Goal: Task Accomplishment & Management: Complete application form

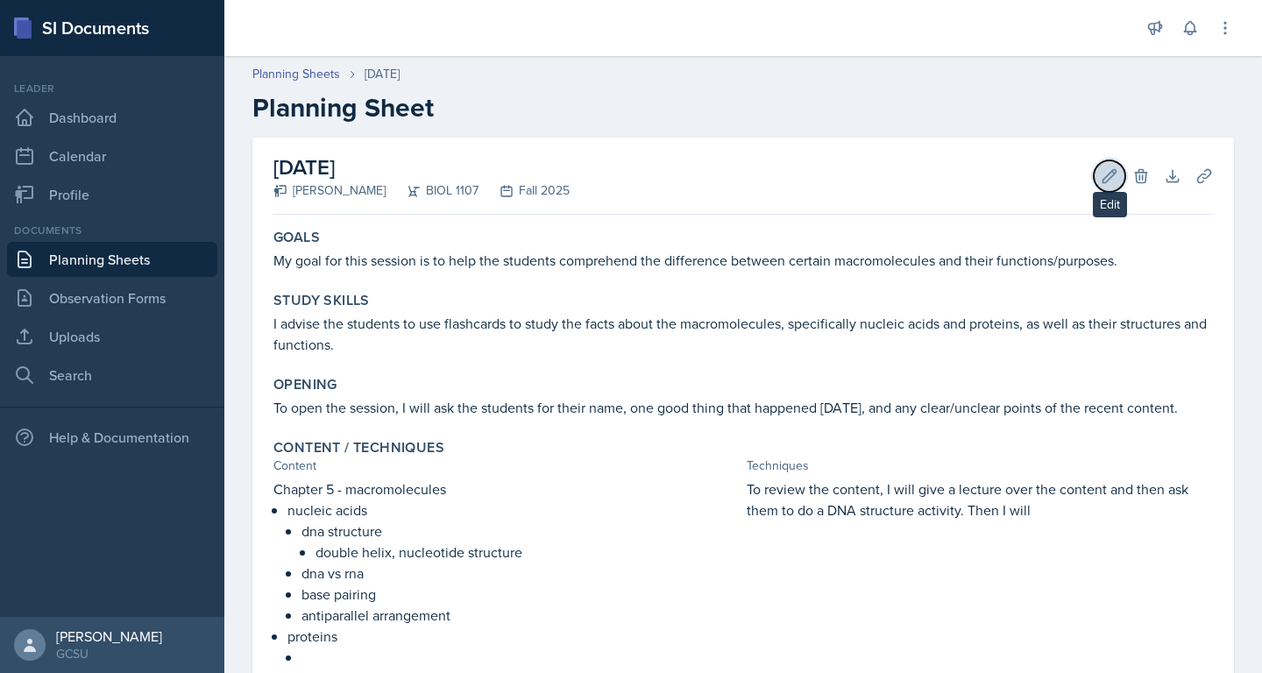
click at [1111, 172] on icon at bounding box center [1110, 175] width 13 height 13
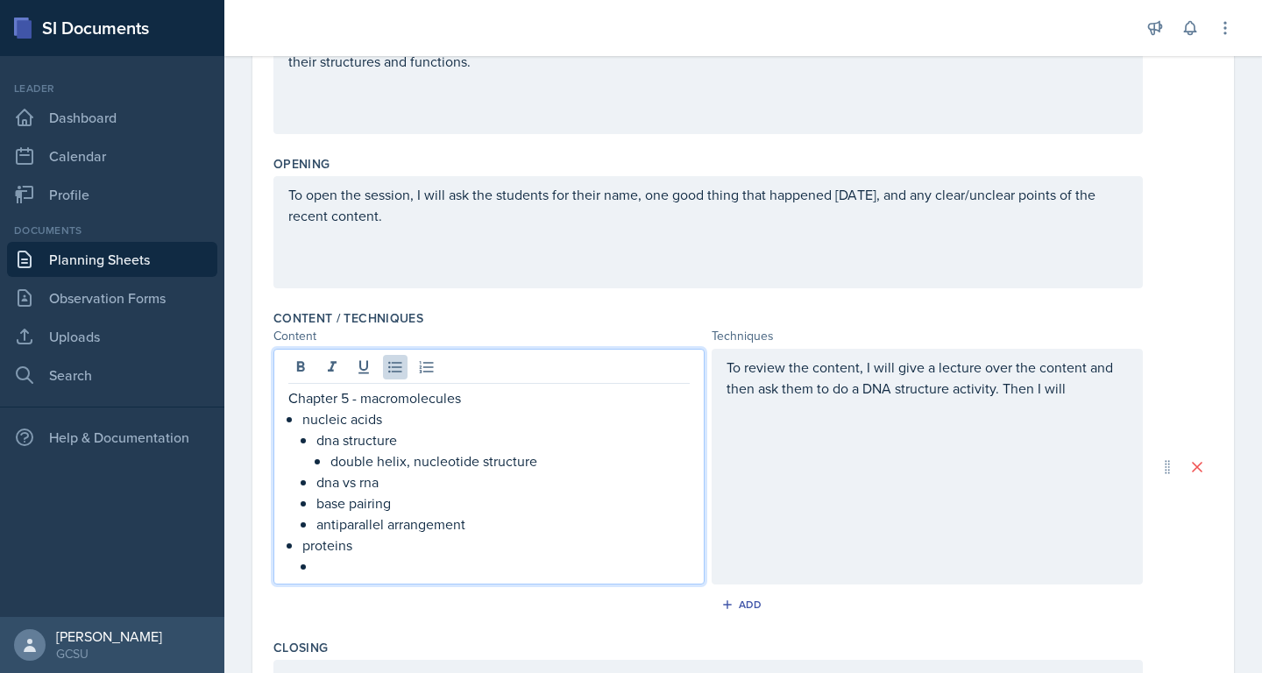
click at [490, 535] on p "proteins" at bounding box center [495, 545] width 387 height 21
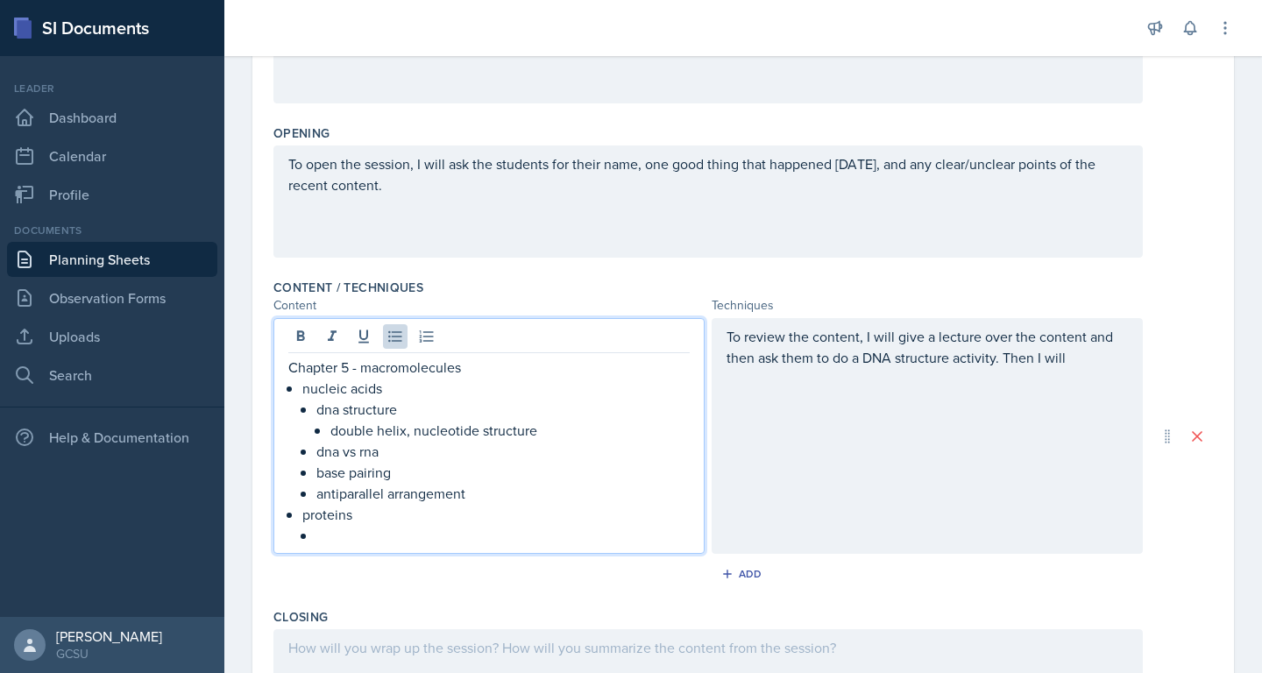
click at [469, 531] on p at bounding box center [502, 535] width 373 height 21
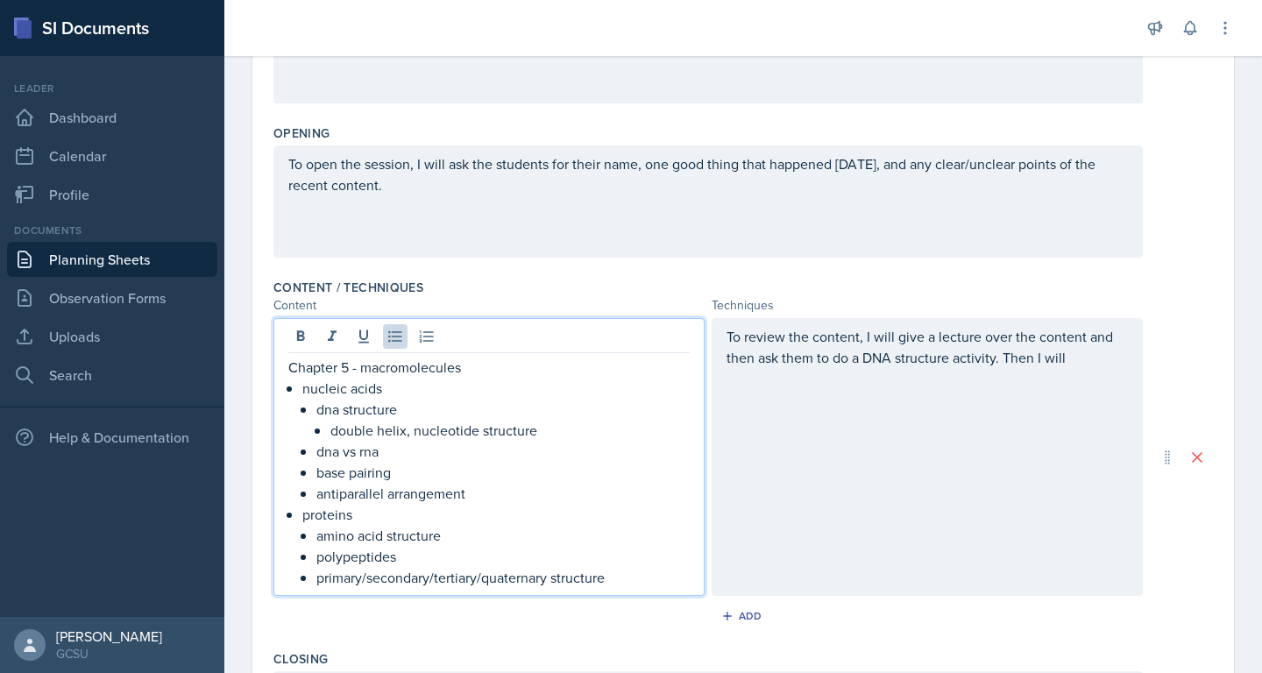
click at [938, 359] on p "To review the content, I will give a lecture over the content and then ask them…" at bounding box center [927, 347] width 401 height 42
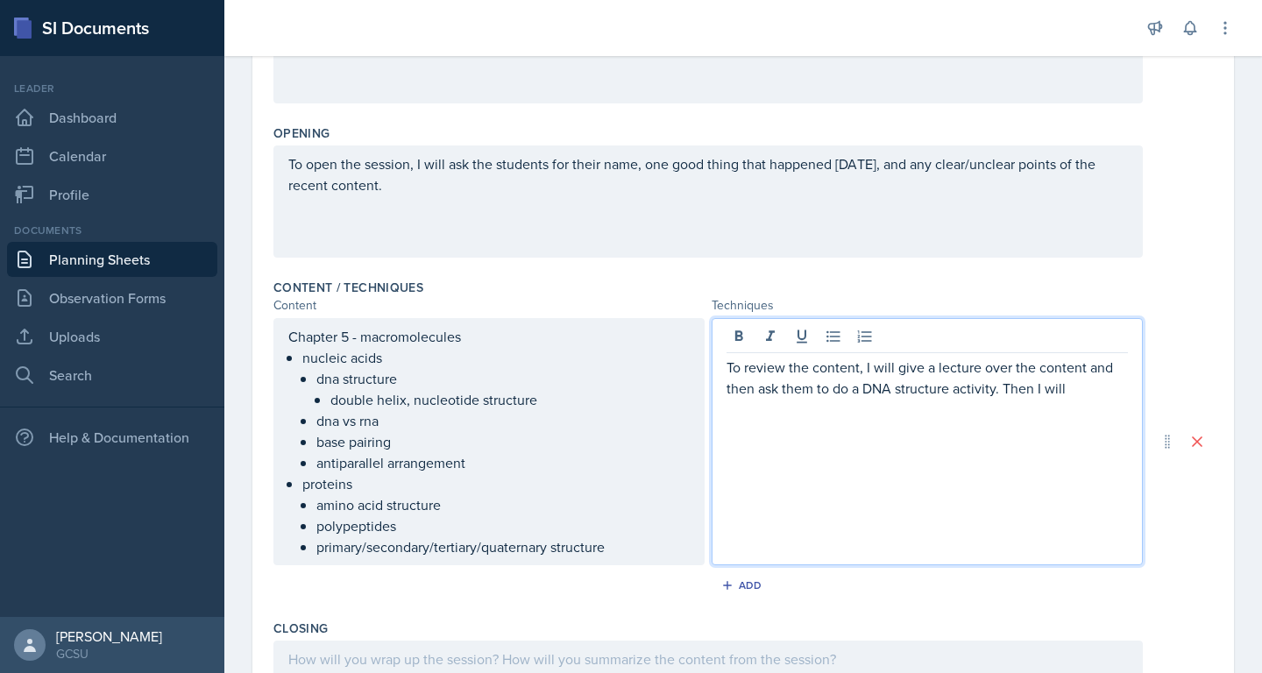
click at [1032, 398] on p "To review the content, I will give a lecture over the content and then ask them…" at bounding box center [927, 378] width 401 height 42
click at [1064, 389] on p "To review the content, I will give a lecture over the content and then ask them…" at bounding box center [927, 378] width 401 height 42
click at [1185, 254] on div "To open the session, I will ask the students for their name, one good thing tha…" at bounding box center [743, 202] width 940 height 112
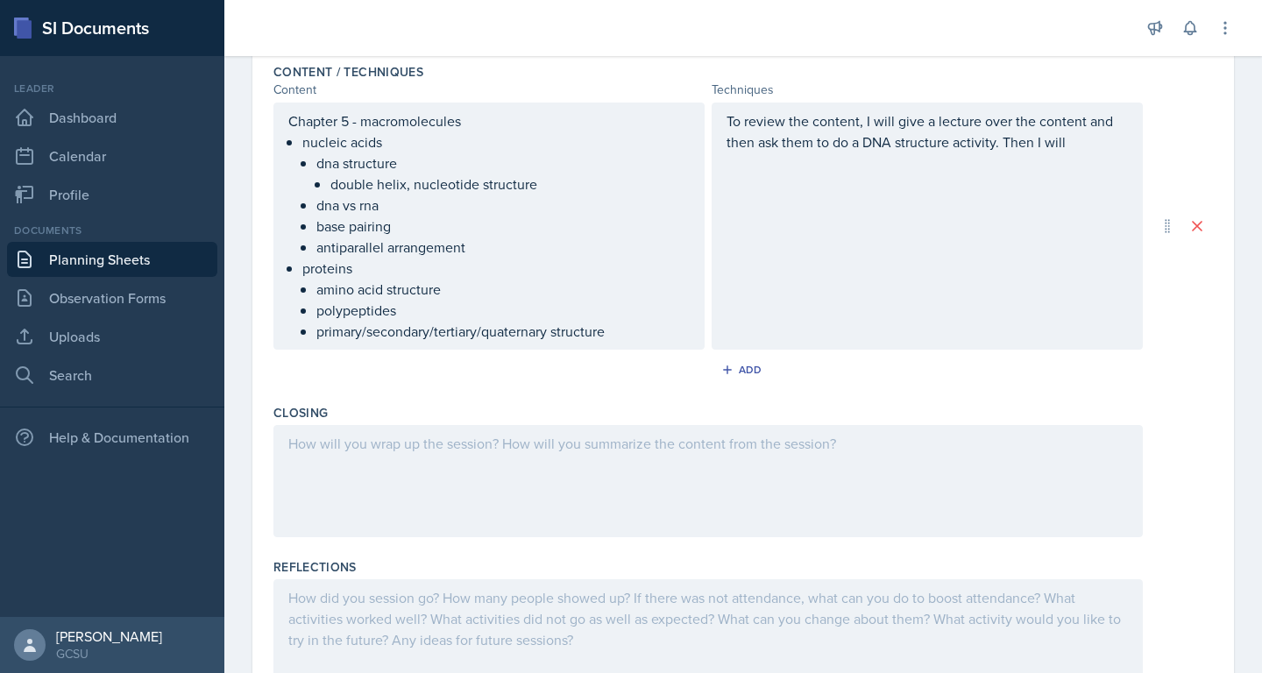
click at [941, 467] on div at bounding box center [708, 481] width 870 height 112
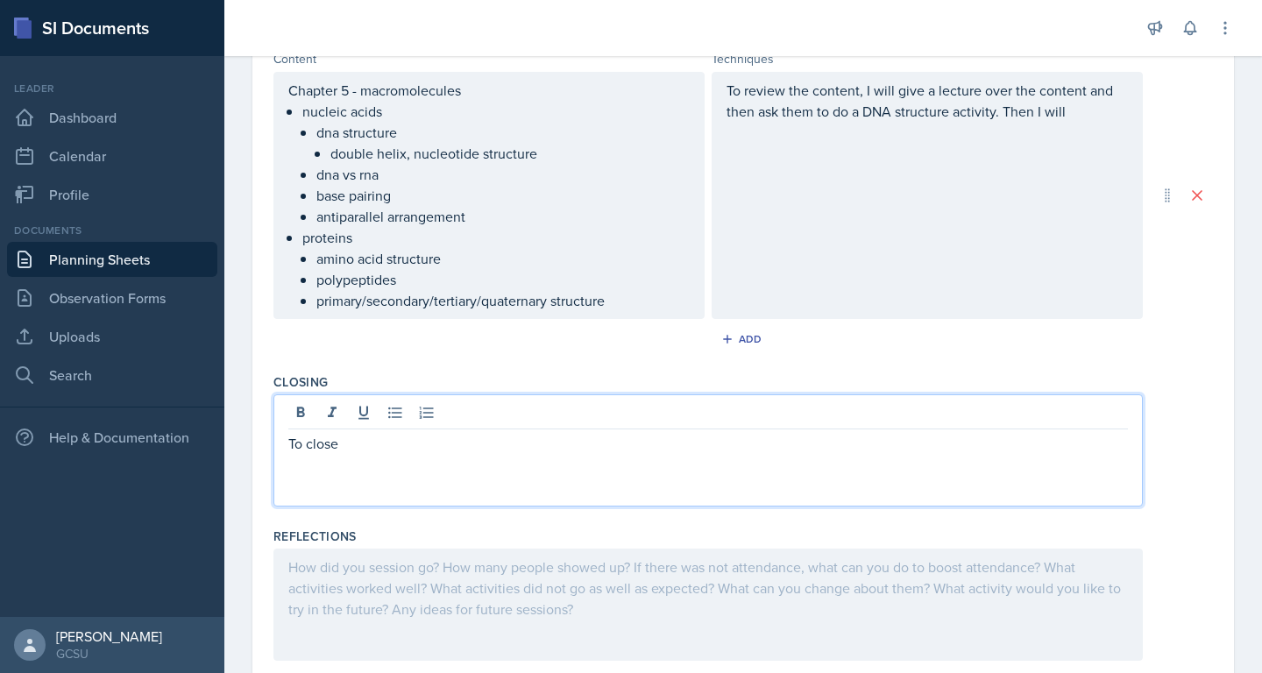
click at [840, 432] on div "To close" at bounding box center [708, 450] width 870 height 112
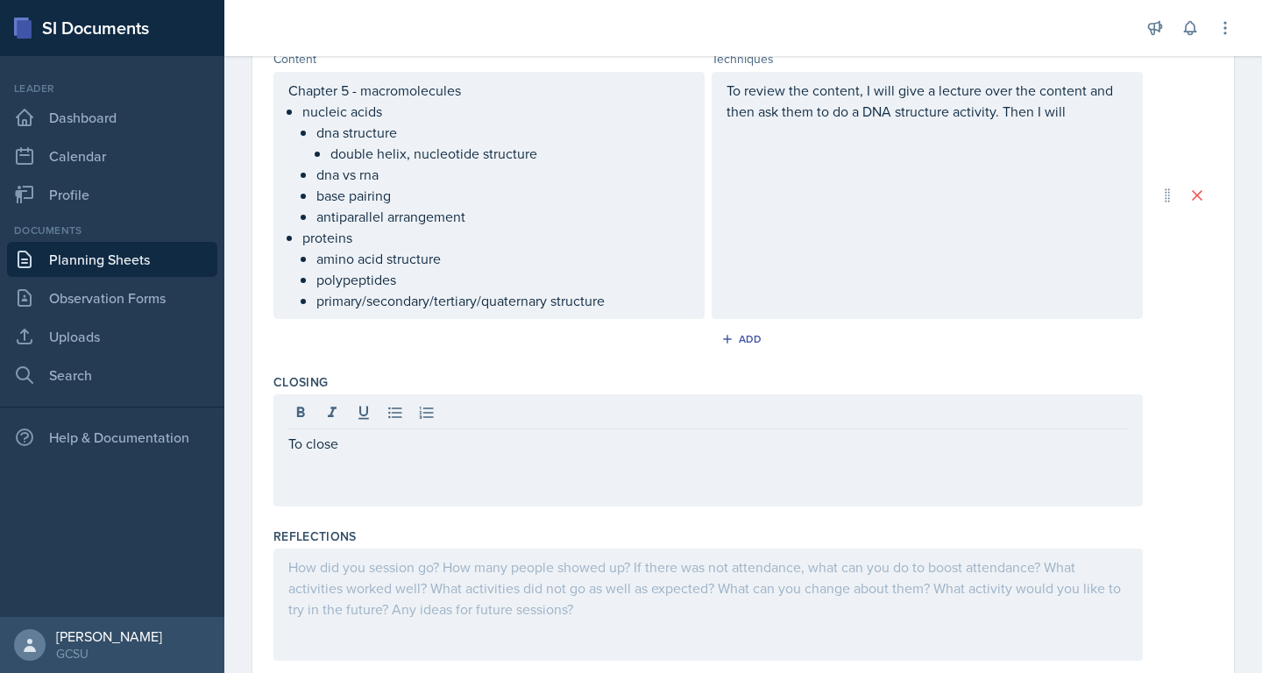
click at [710, 385] on div "Closing" at bounding box center [743, 382] width 940 height 18
click at [597, 427] on div "To close" at bounding box center [708, 450] width 870 height 112
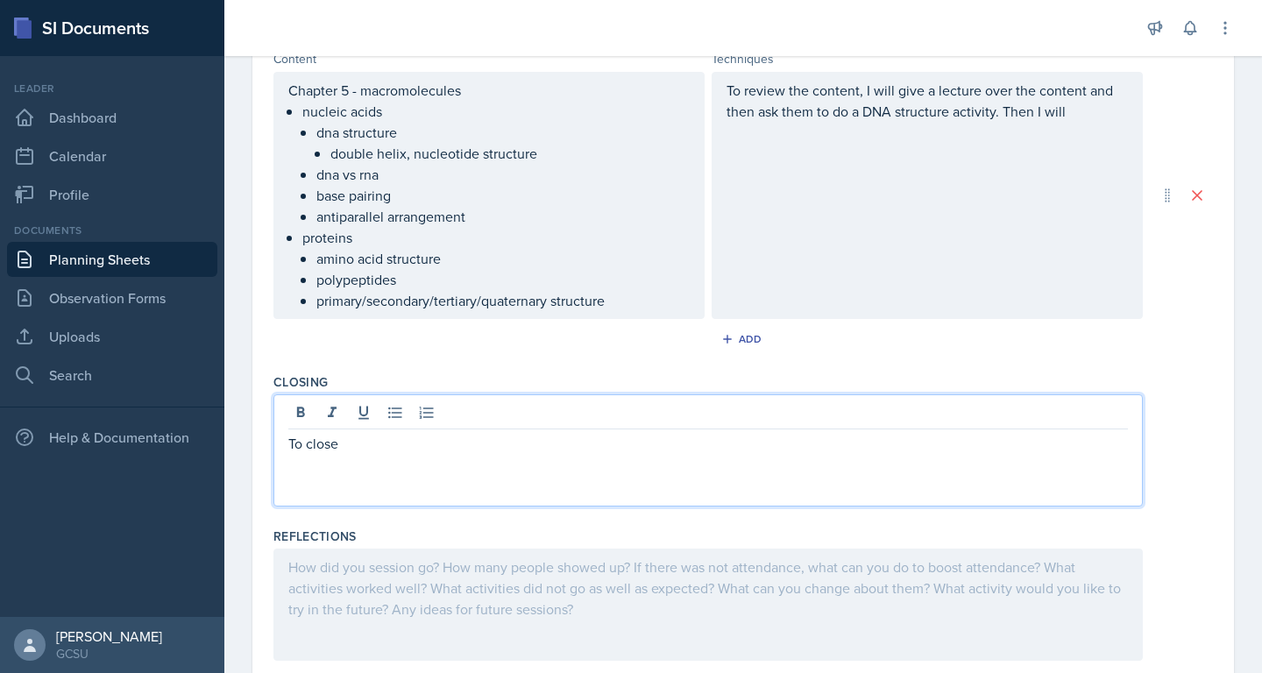
scroll to position [645, 0]
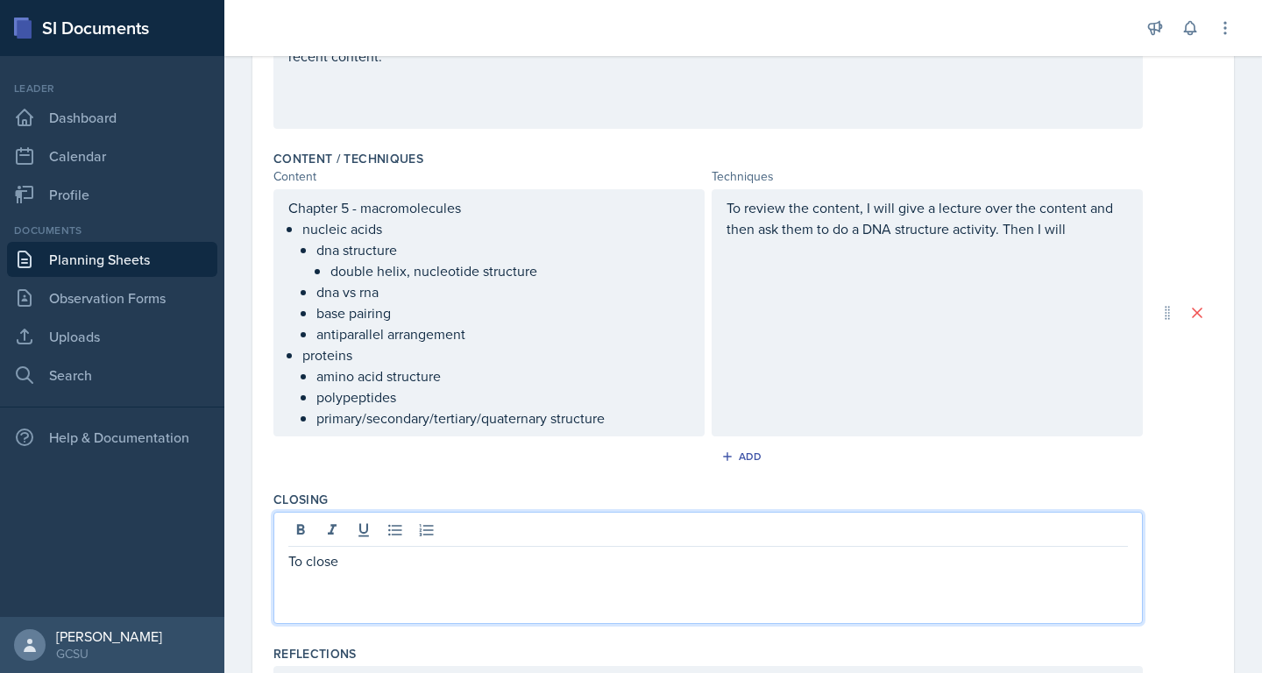
click at [854, 210] on p "To review the content, I will give a lecture over the content and then ask them…" at bounding box center [927, 218] width 401 height 42
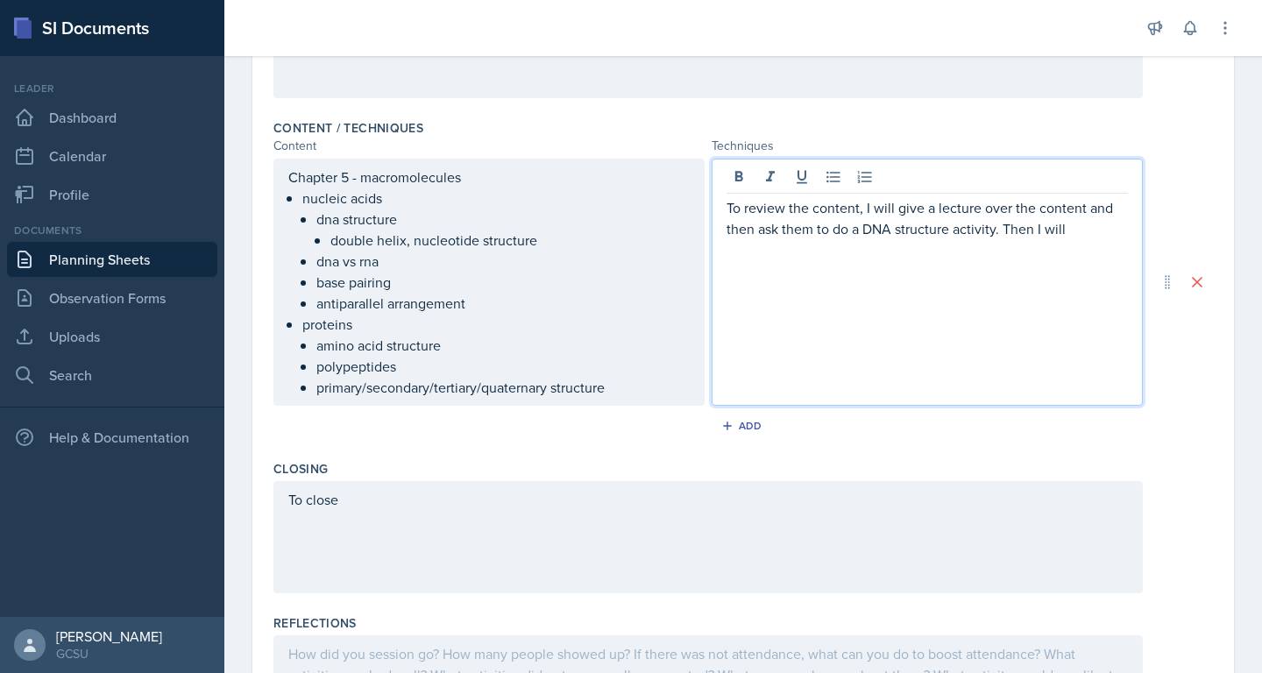
click at [1027, 233] on p "To review the content, I will give a lecture over the content and then ask them…" at bounding box center [927, 218] width 401 height 42
click at [1067, 233] on p "To review the content, I will give a lecture over the content and then ask them…" at bounding box center [927, 218] width 401 height 42
click at [1048, 238] on p "To review the content, I will give a lecture over the content and then ask them…" at bounding box center [927, 218] width 401 height 42
click at [1064, 231] on p "To review the content, I will give a lecture over the content and then ask them…" at bounding box center [927, 218] width 401 height 42
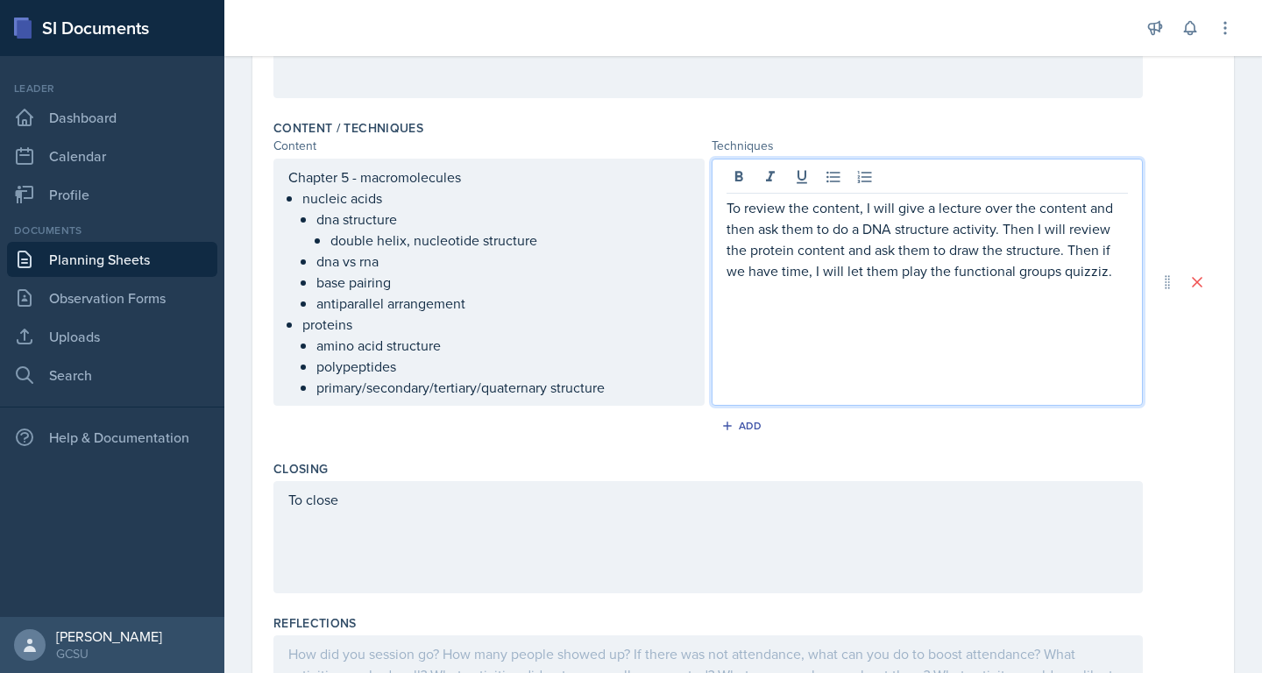
click at [762, 509] on div "To close" at bounding box center [708, 537] width 870 height 112
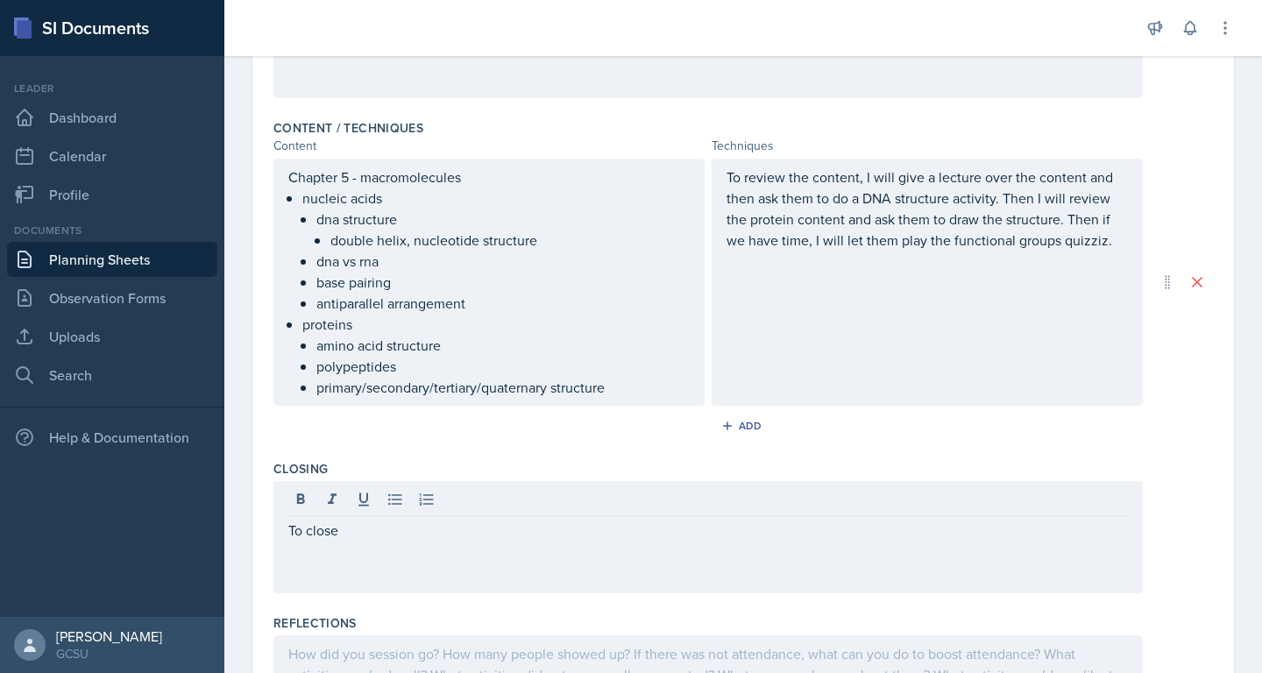
click at [746, 509] on div at bounding box center [708, 501] width 840 height 29
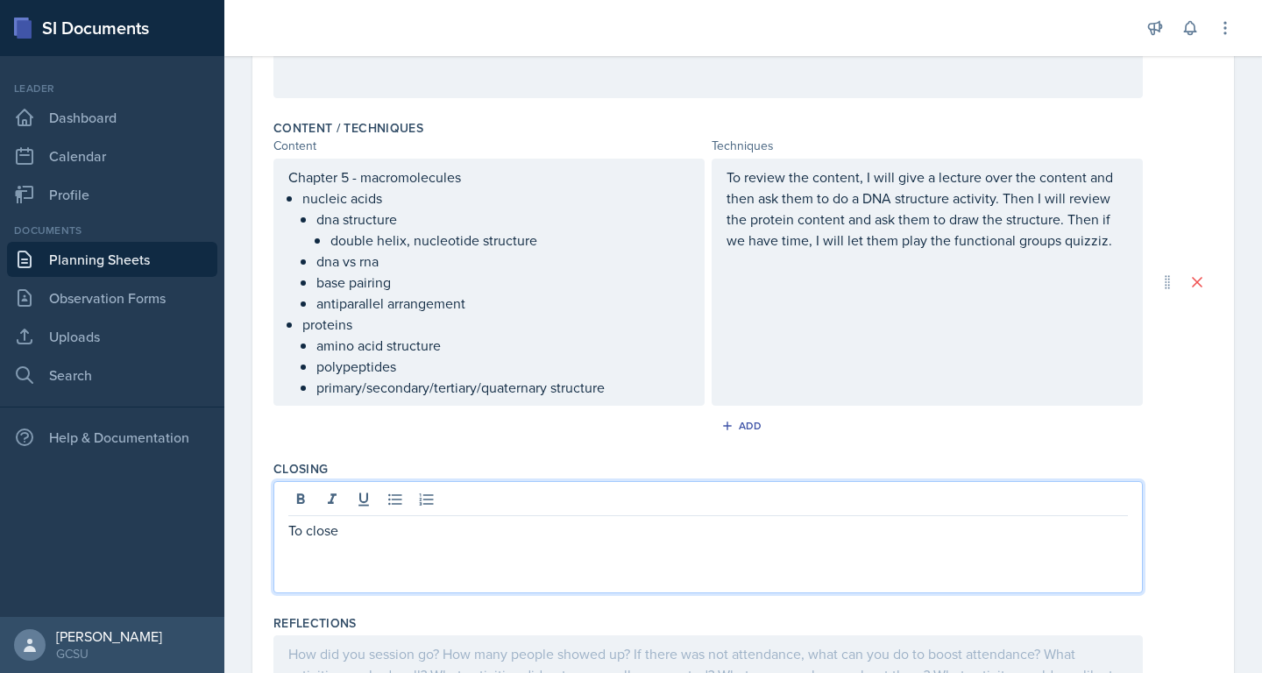
click at [717, 539] on p "To close" at bounding box center [708, 530] width 840 height 21
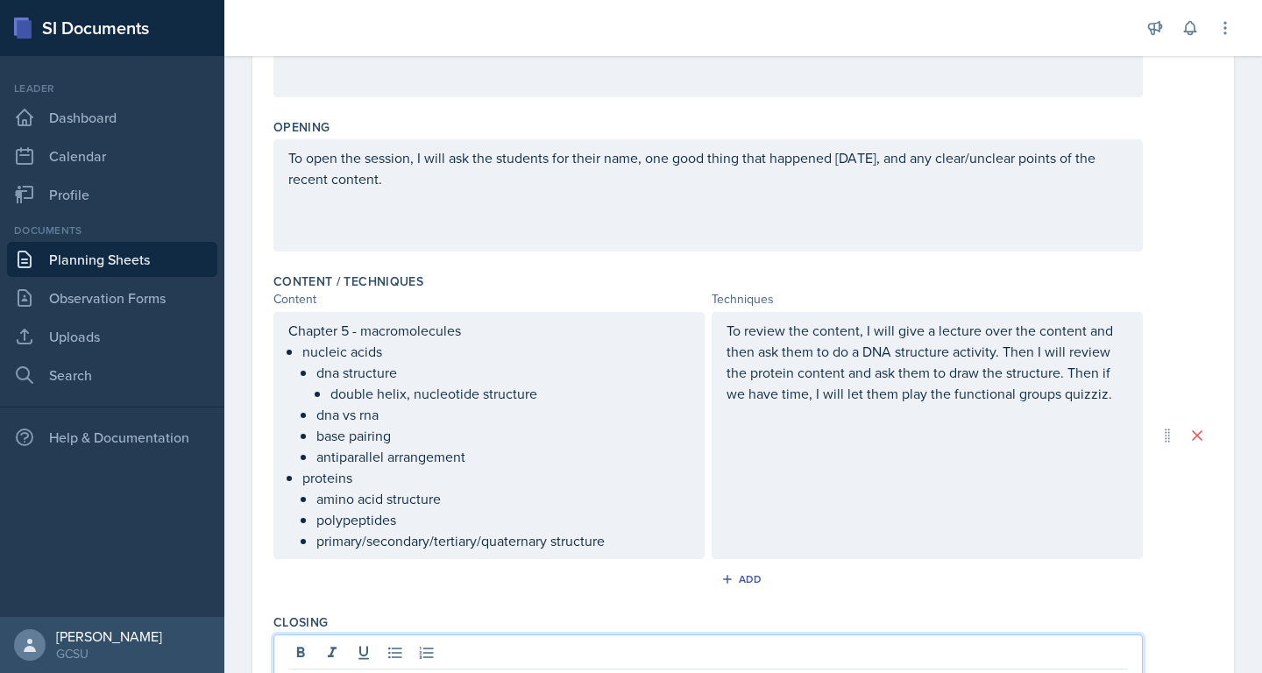
scroll to position [0, 0]
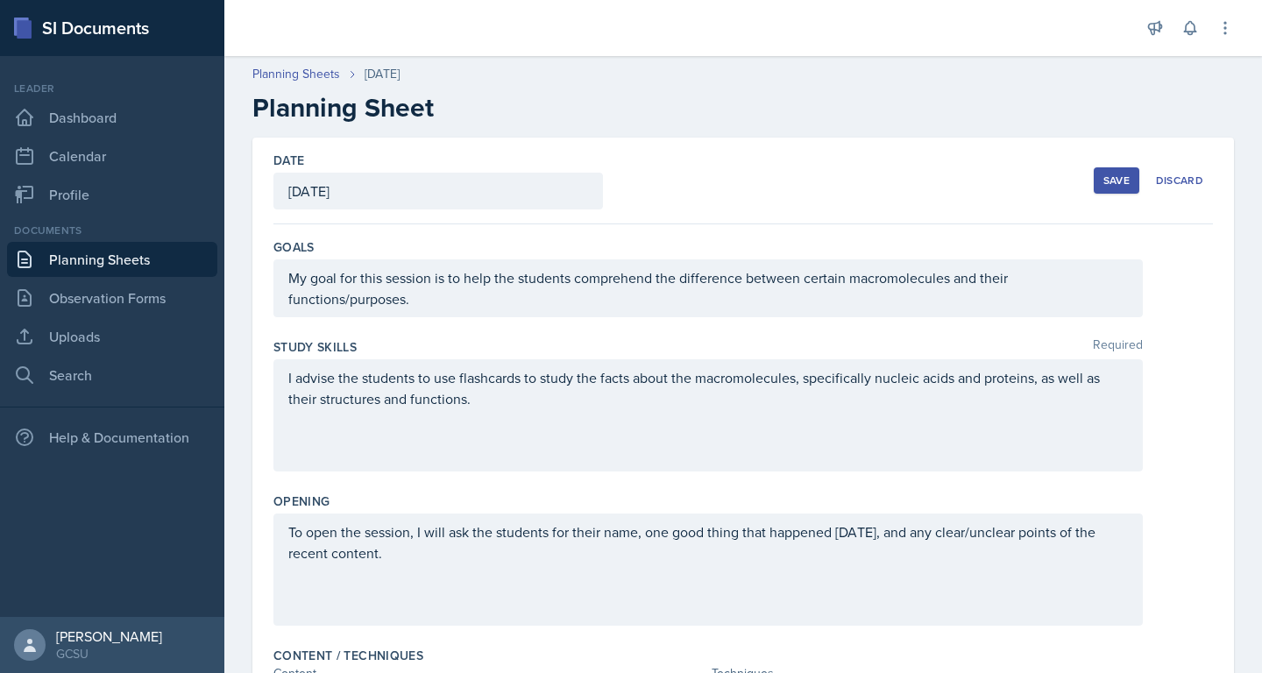
click at [1107, 182] on div "Save" at bounding box center [1117, 181] width 26 height 14
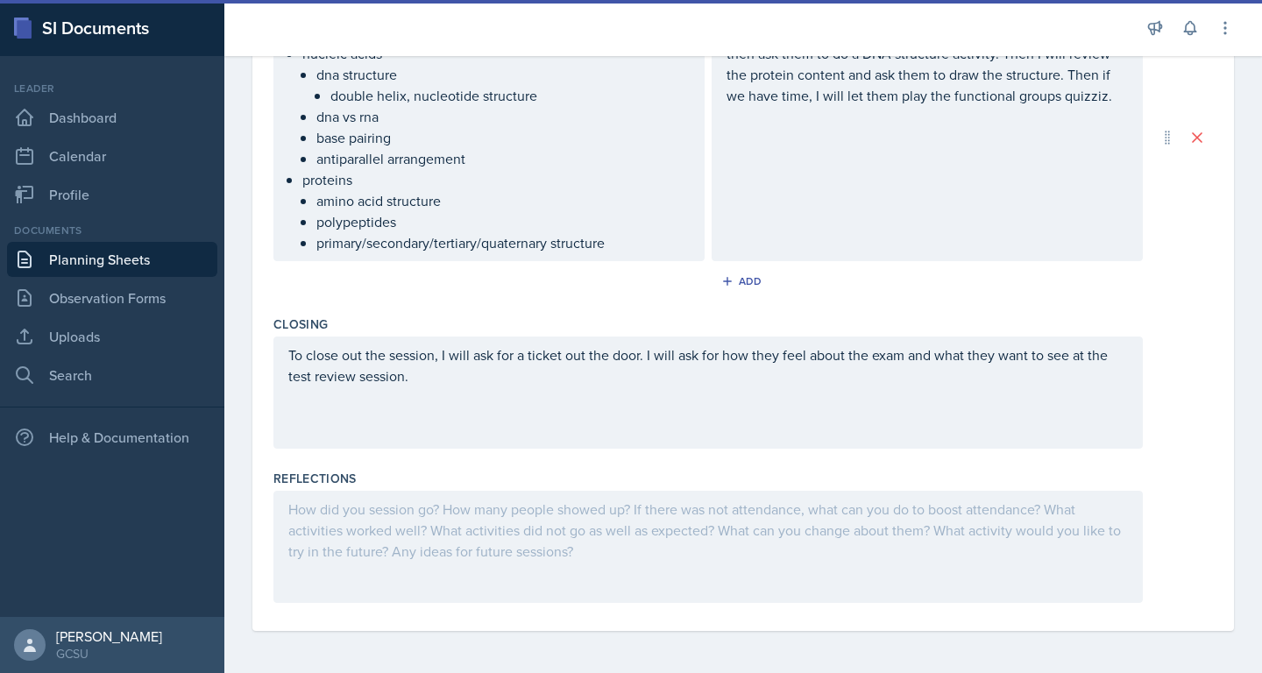
scroll to position [351, 0]
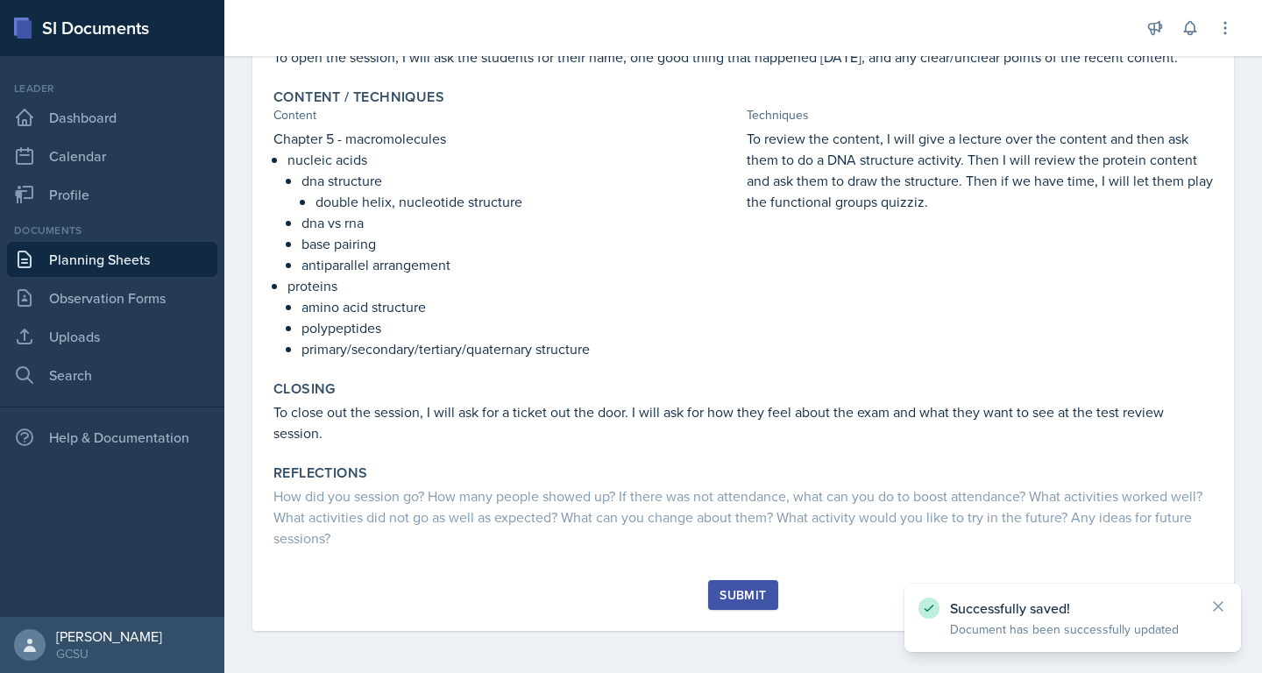
click at [736, 590] on div "Submit" at bounding box center [743, 595] width 46 height 14
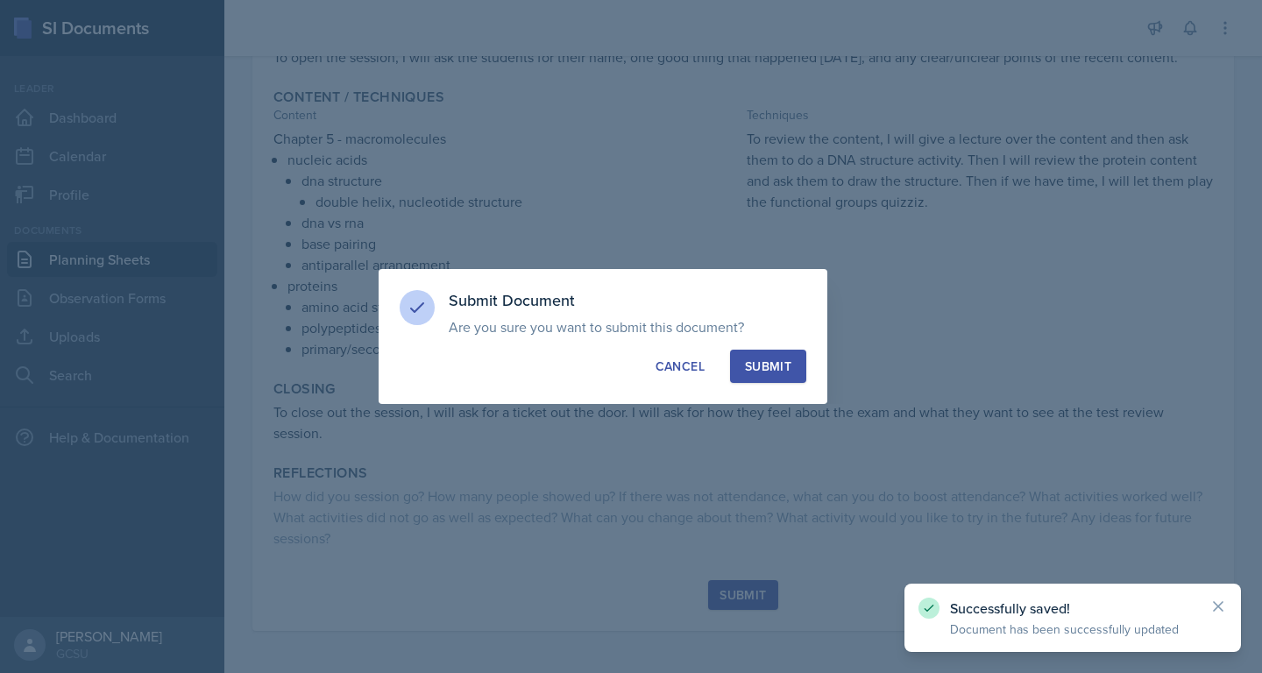
click at [765, 359] on div "Submit" at bounding box center [768, 367] width 46 height 18
